Goal: Check status: Check status

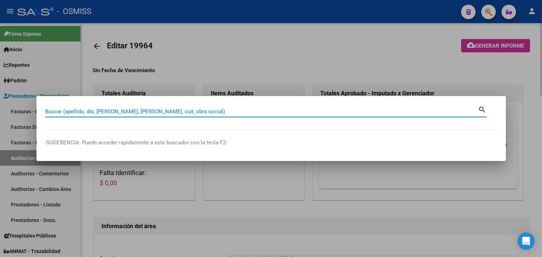
paste input "002000008313"
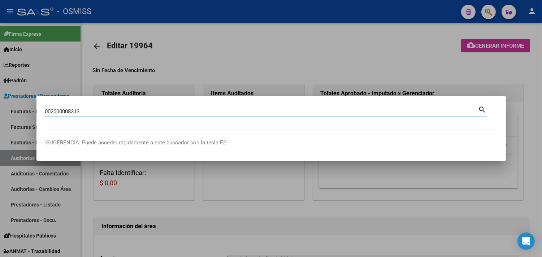
click at [58, 116] on div "002000008313 Buscar (apellido, dni, cuil, nro traspaso, cuit, obra social)" at bounding box center [261, 111] width 433 height 11
click at [58, 113] on input "002000008313" at bounding box center [261, 111] width 433 height 6
type input "0020-00008313"
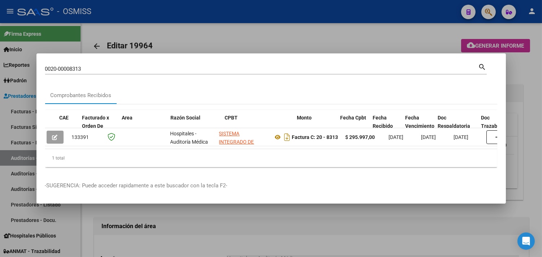
scroll to position [0, 128]
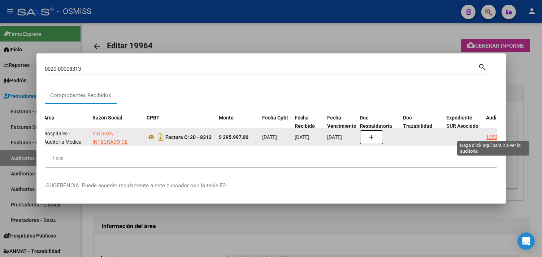
click at [488, 133] on div "13537" at bounding box center [493, 137] width 14 height 8
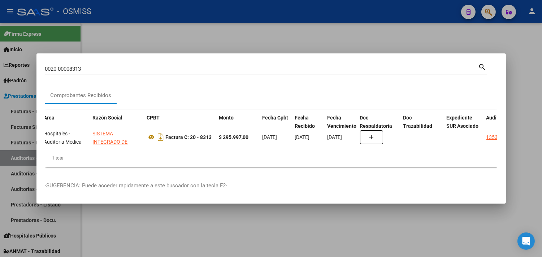
click at [528, 105] on div at bounding box center [271, 128] width 542 height 257
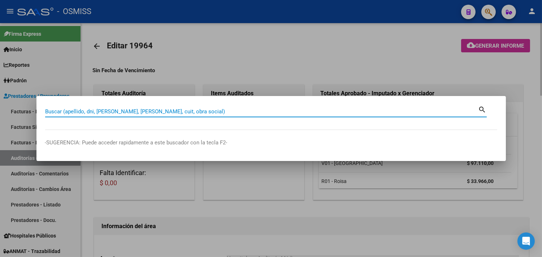
paste input "002000009143"
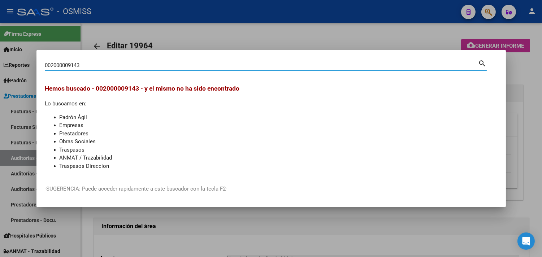
click at [59, 66] on input "002000009143" at bounding box center [261, 65] width 433 height 6
click at [57, 65] on input "002000009143" at bounding box center [261, 65] width 433 height 6
type input "0020-00009143"
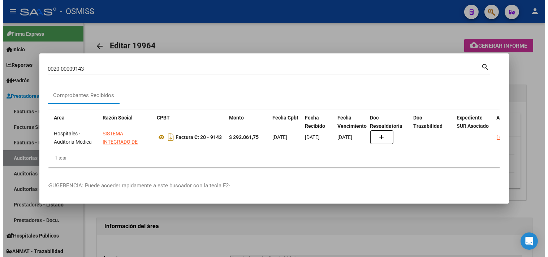
scroll to position [0, 206]
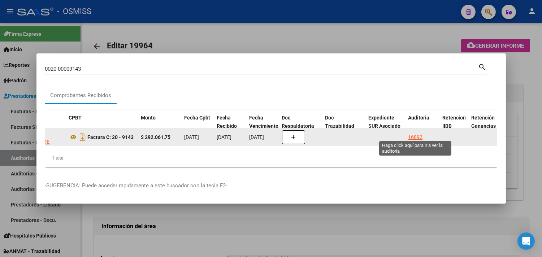
click at [413, 134] on div "16892" at bounding box center [415, 137] width 14 height 8
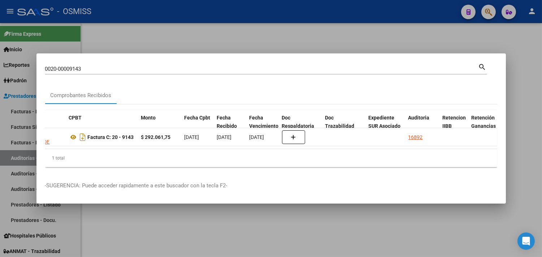
click at [530, 137] on div at bounding box center [271, 128] width 542 height 257
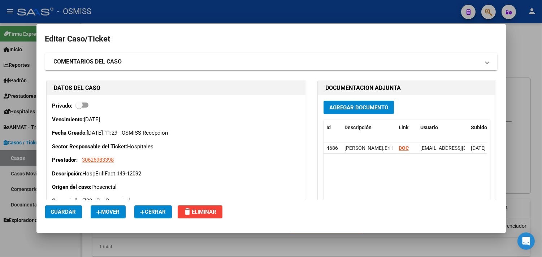
click at [160, 209] on span "Cerrar" at bounding box center [153, 212] width 26 height 6
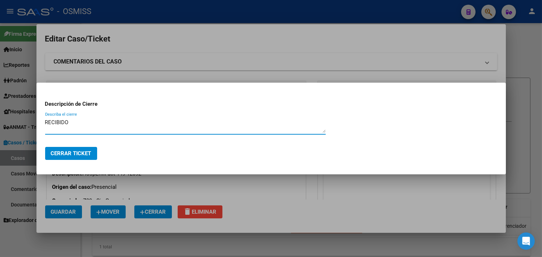
type textarea "RECIBIDO"
click at [86, 155] on span "Cerrar Ticket" at bounding box center [71, 153] width 40 height 6
